Goal: Find specific page/section: Find specific page/section

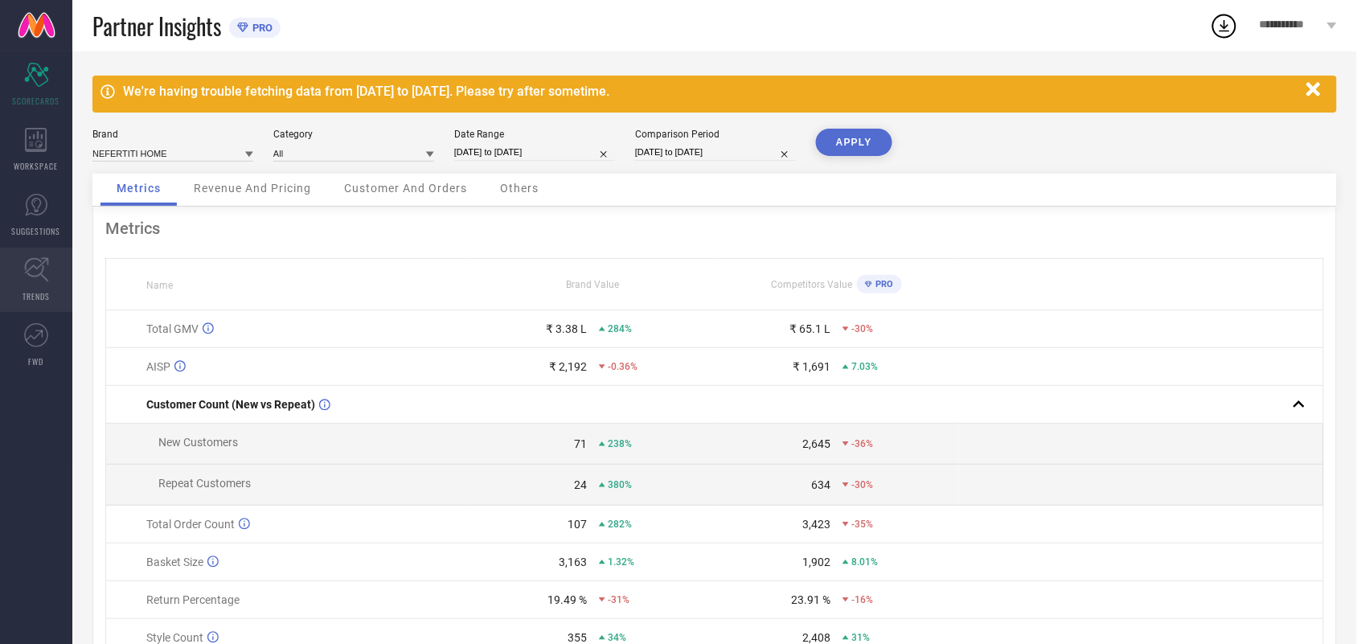
click at [42, 262] on icon at bounding box center [36, 269] width 25 height 25
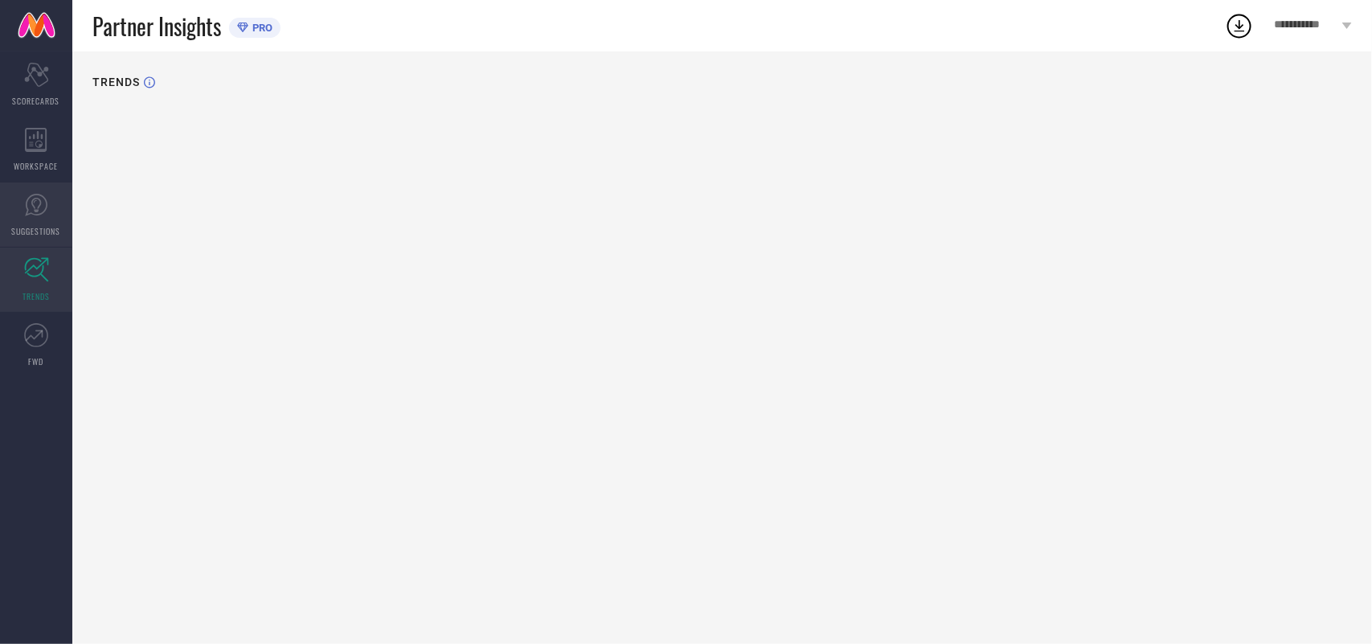
click at [46, 207] on icon at bounding box center [36, 205] width 23 height 23
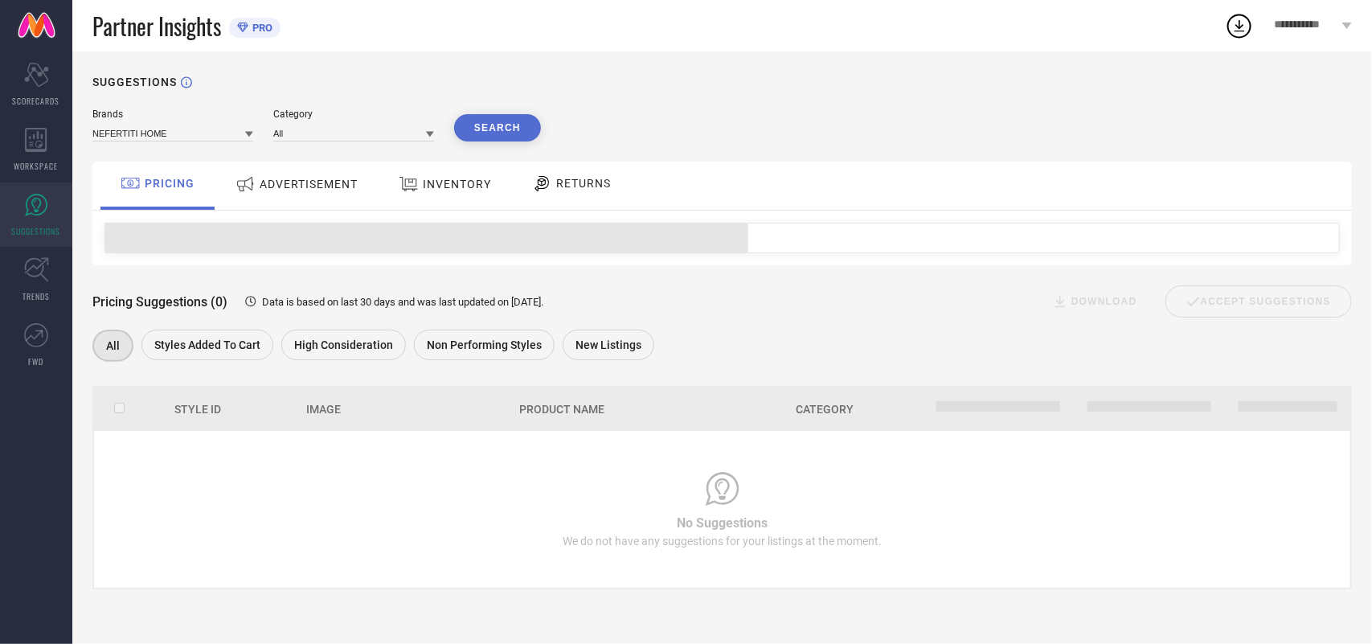
click at [326, 195] on div "ADVERTISEMENT" at bounding box center [296, 184] width 130 height 29
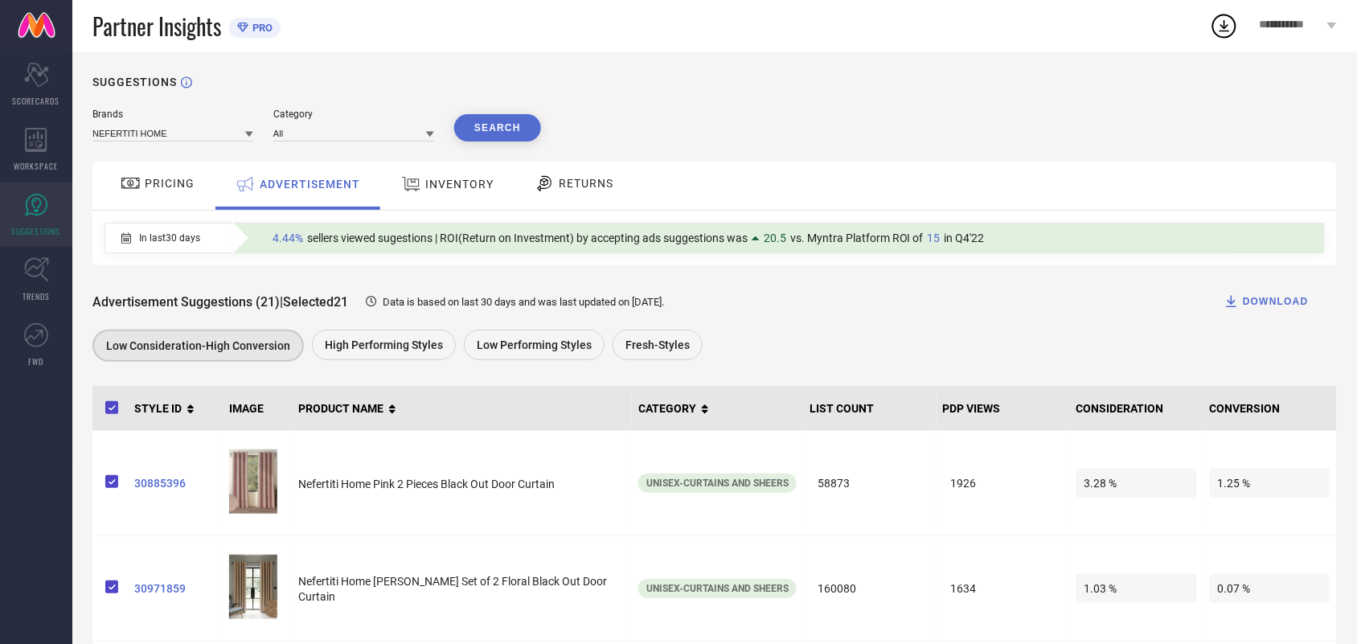
click at [849, 411] on th "LIST COUNT" at bounding box center [869, 408] width 133 height 45
copy th "LIST COUNT"
